Goal: Use online tool/utility: Use online tool/utility

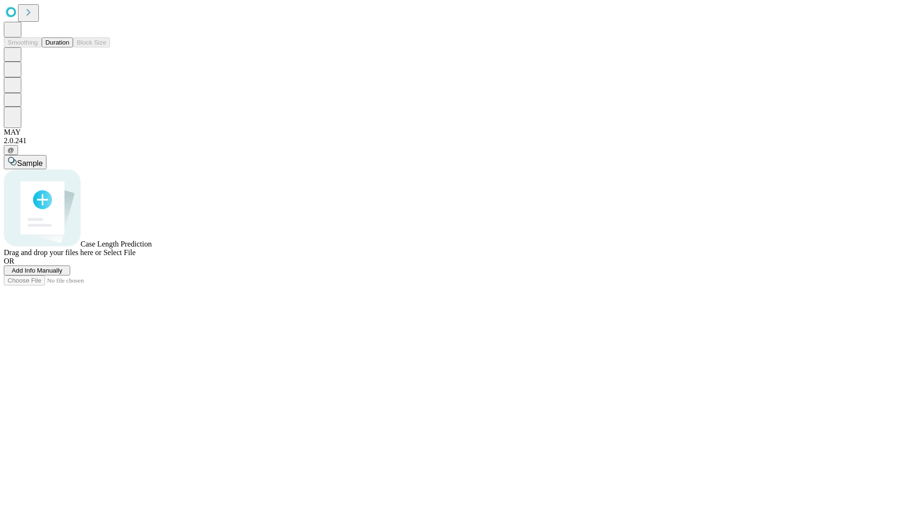
click at [136, 256] on span "Select File" at bounding box center [119, 252] width 32 height 8
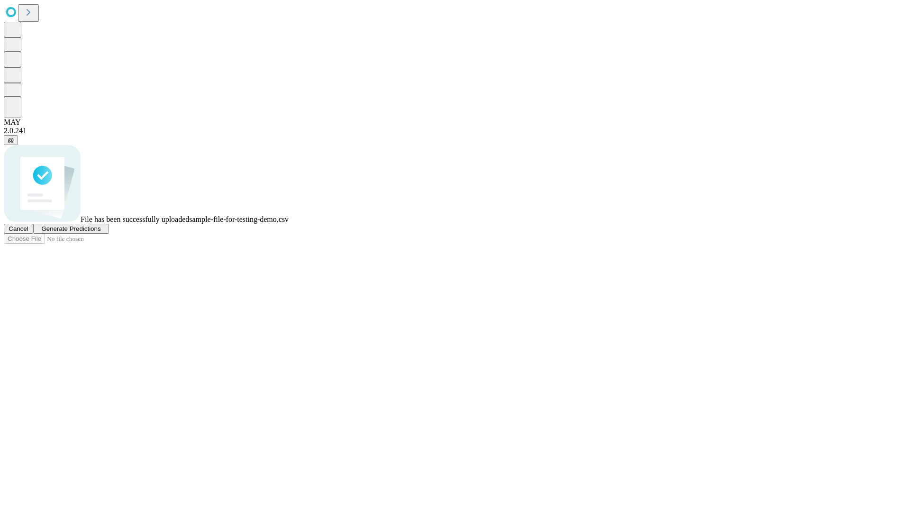
click at [100, 232] on span "Generate Predictions" at bounding box center [70, 228] width 59 height 7
